Goal: Information Seeking & Learning: Check status

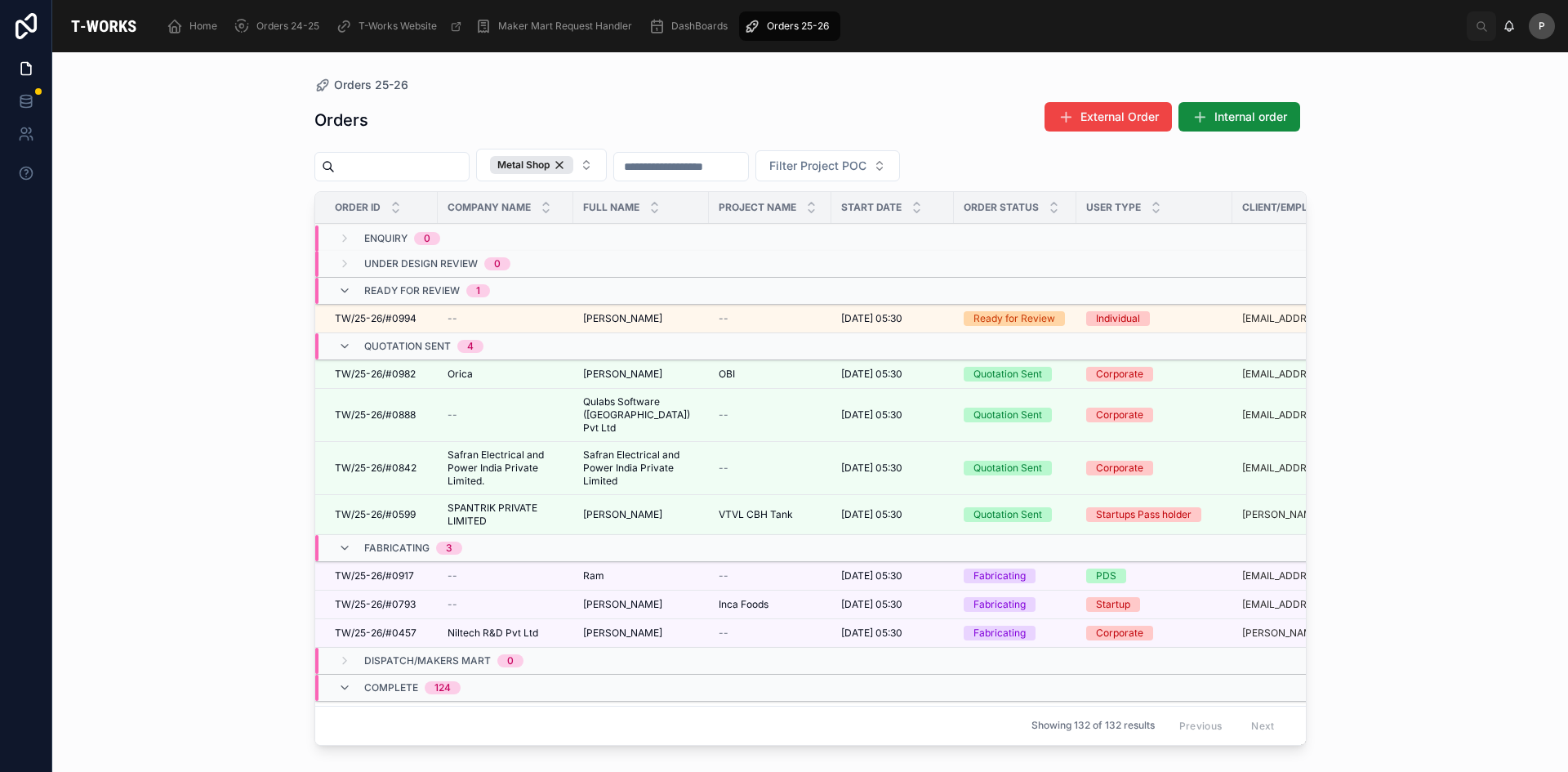
click at [626, 380] on td "[PERSON_NAME] [PERSON_NAME]" at bounding box center [641, 375] width 136 height 29
click at [628, 377] on span "[PERSON_NAME]" at bounding box center [623, 375] width 79 height 13
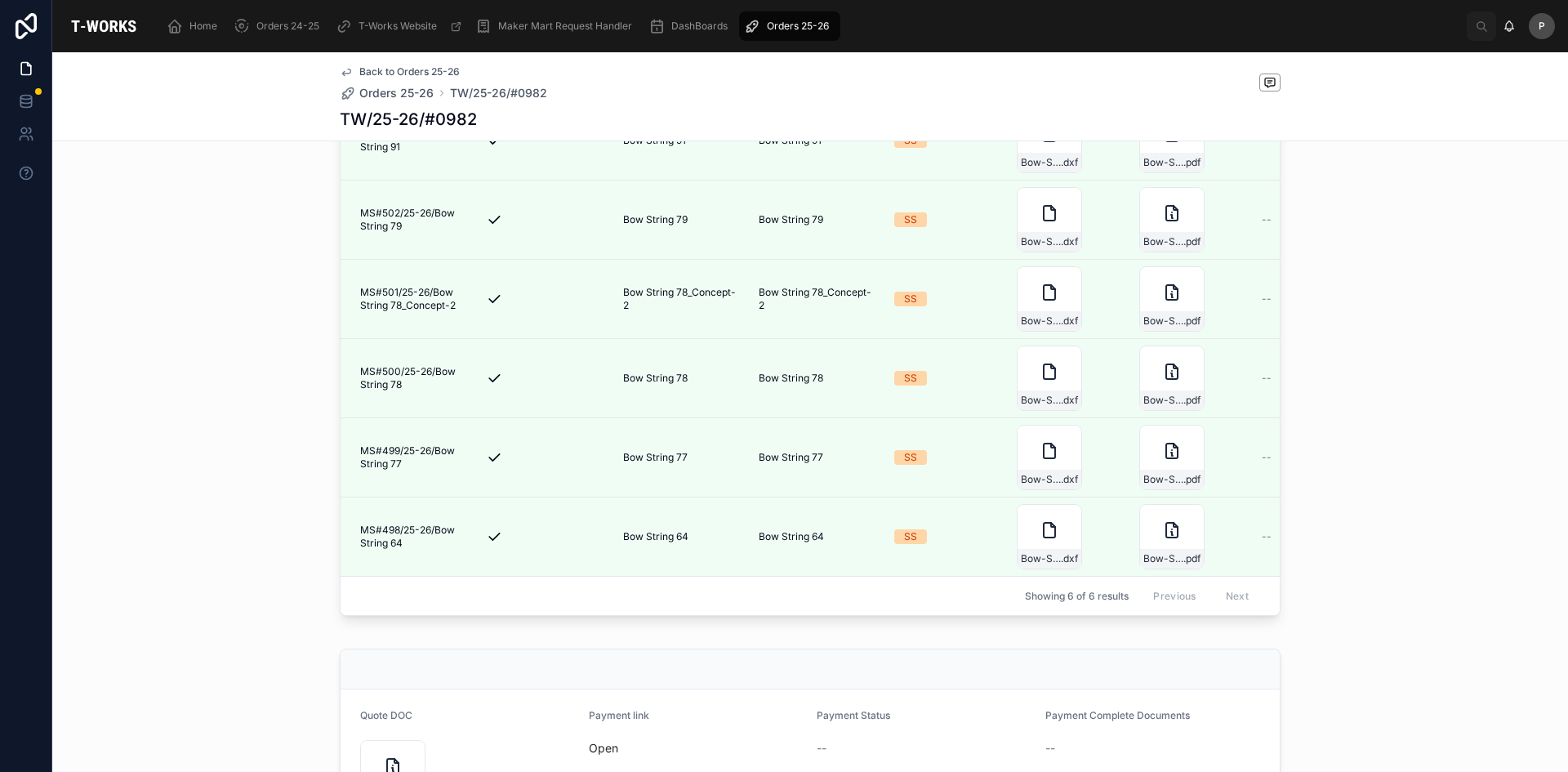
scroll to position [871, 0]
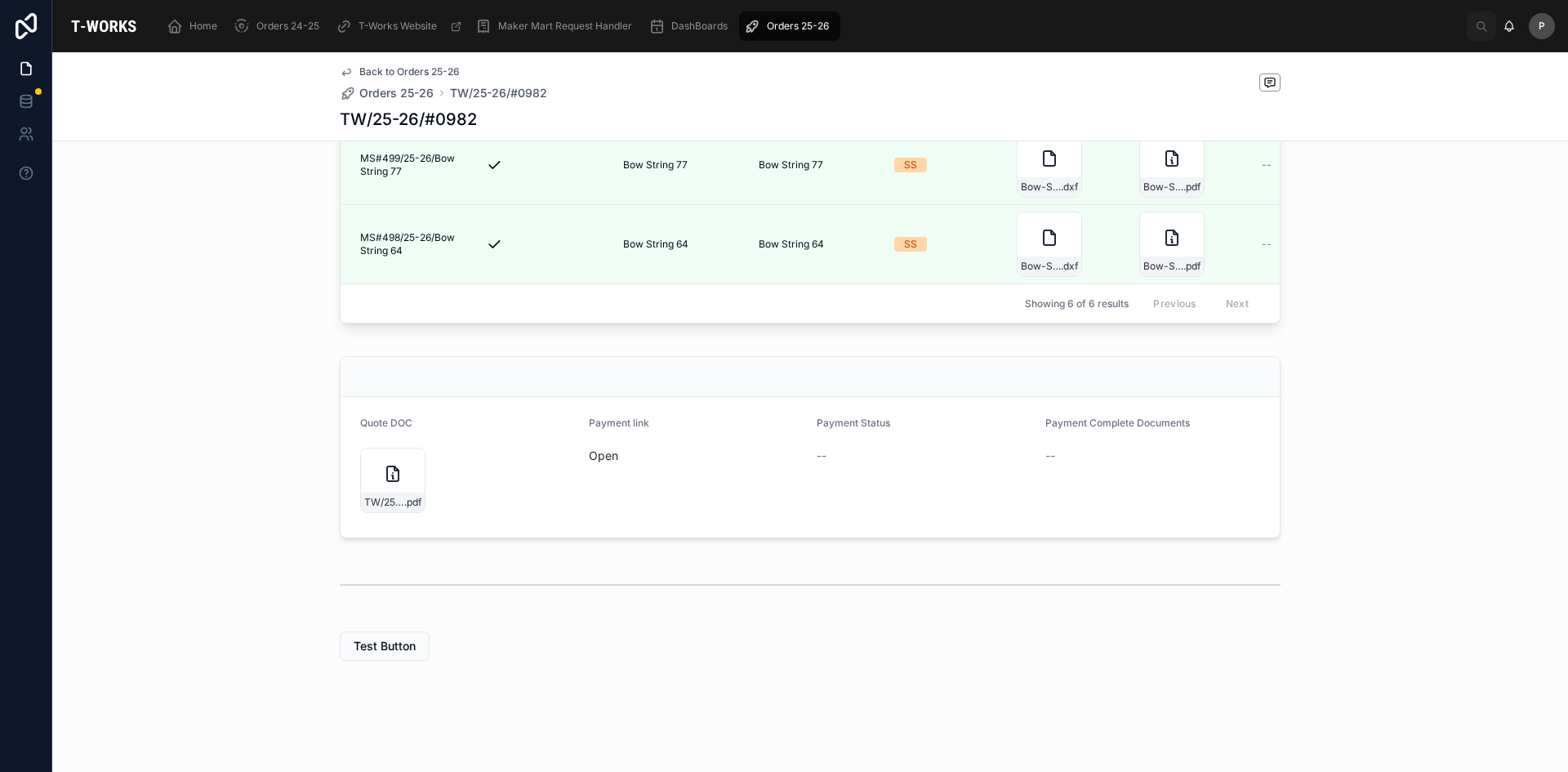
click at [387, 476] on icon at bounding box center [392, 473] width 11 height 14
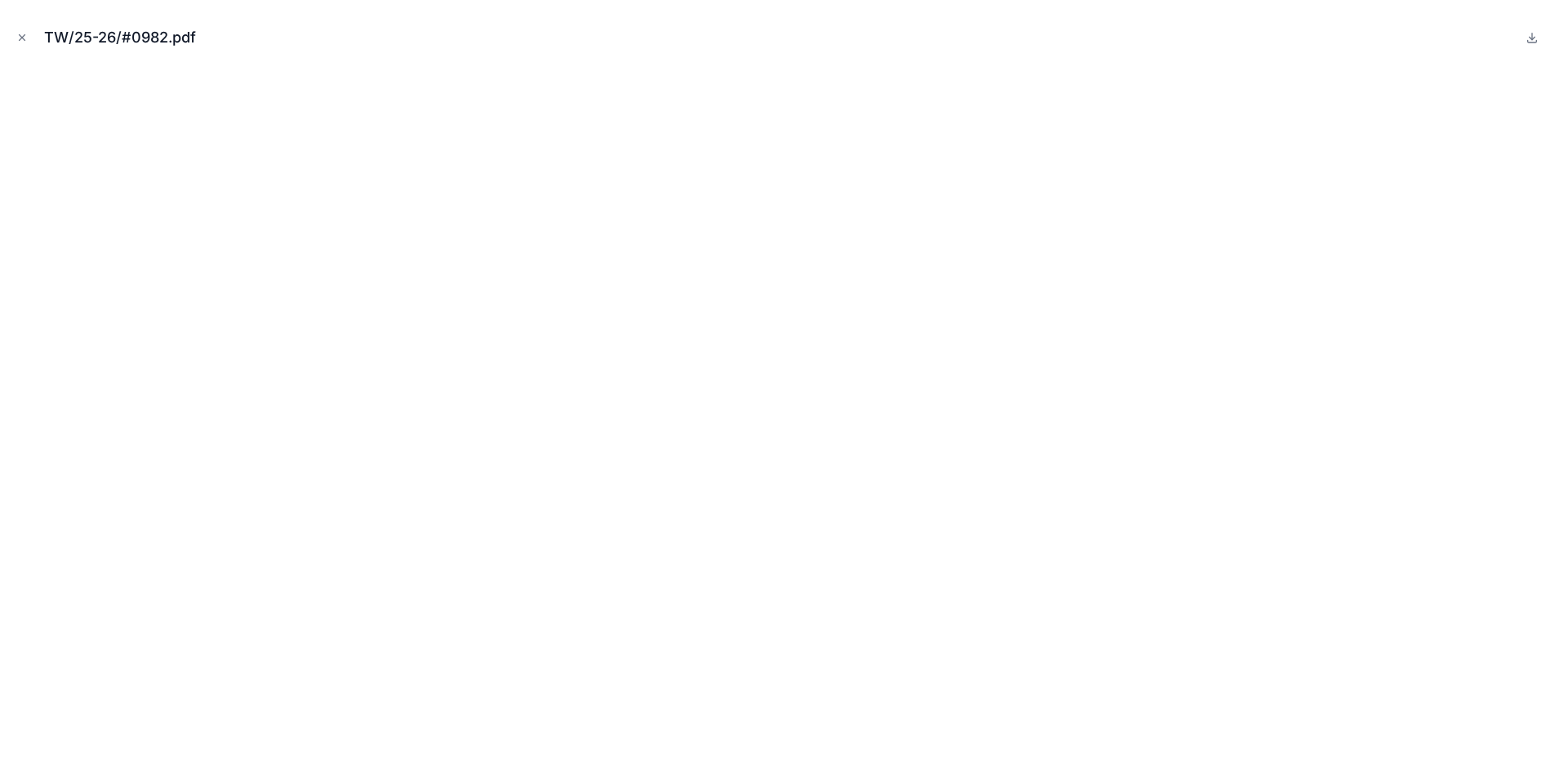
click at [26, 44] on button "Close modal" at bounding box center [22, 37] width 18 height 18
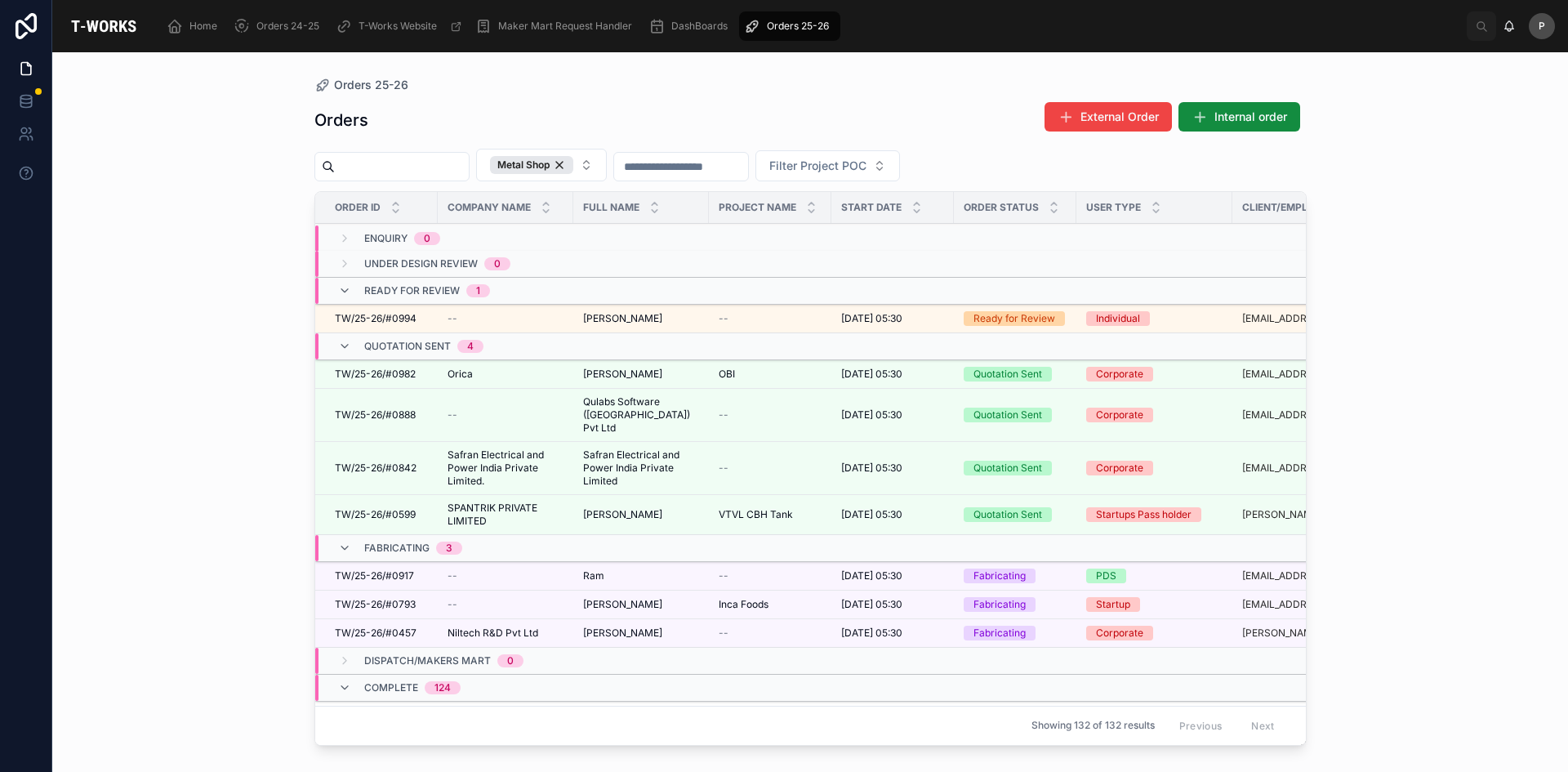
click at [251, 358] on div "Orders 25-26 Orders External Order Internal order Metal Shop Filter Project POC…" at bounding box center [810, 412] width 1515 height 719
